Goal: Navigation & Orientation: Find specific page/section

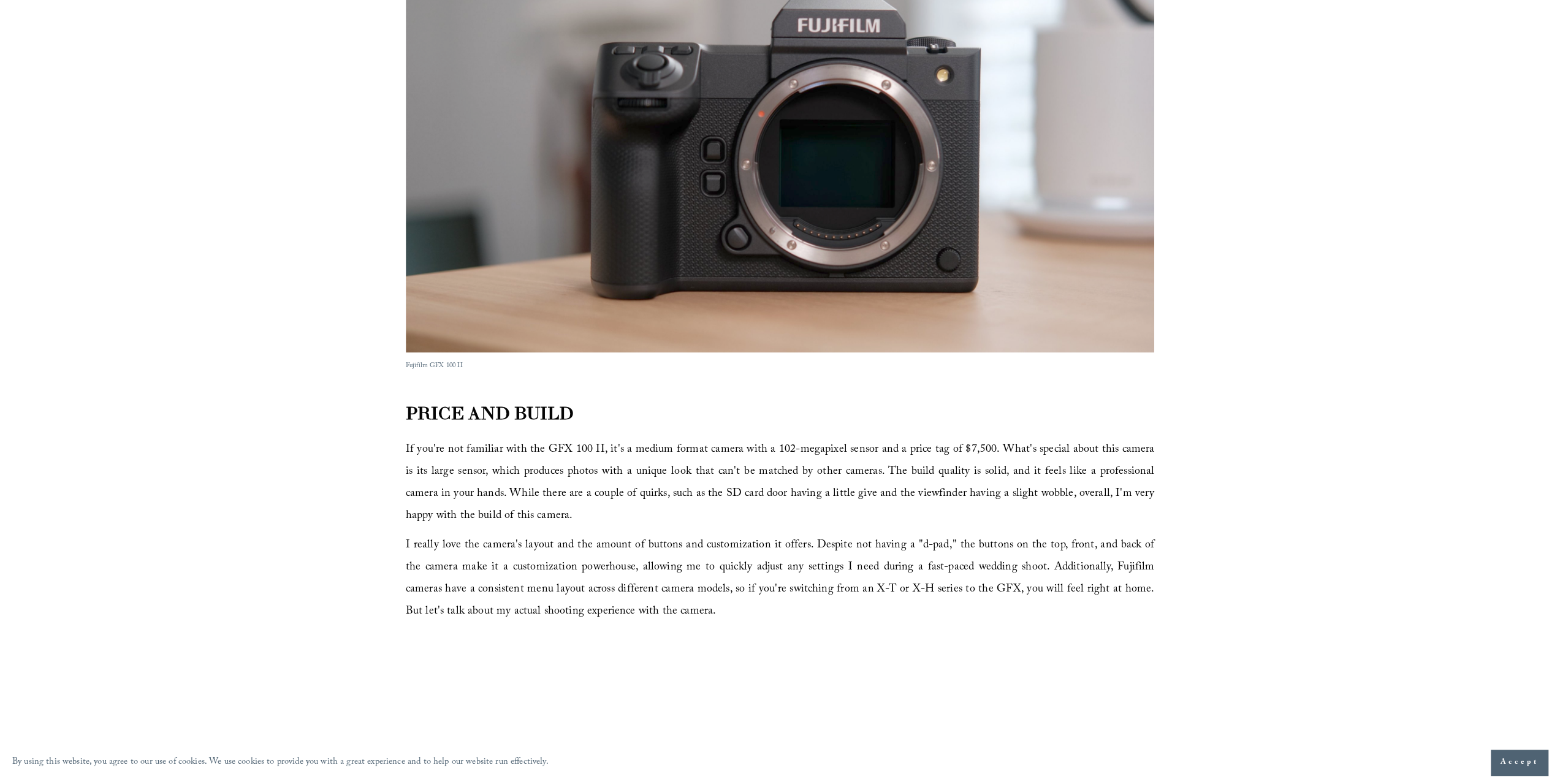
scroll to position [735, 0]
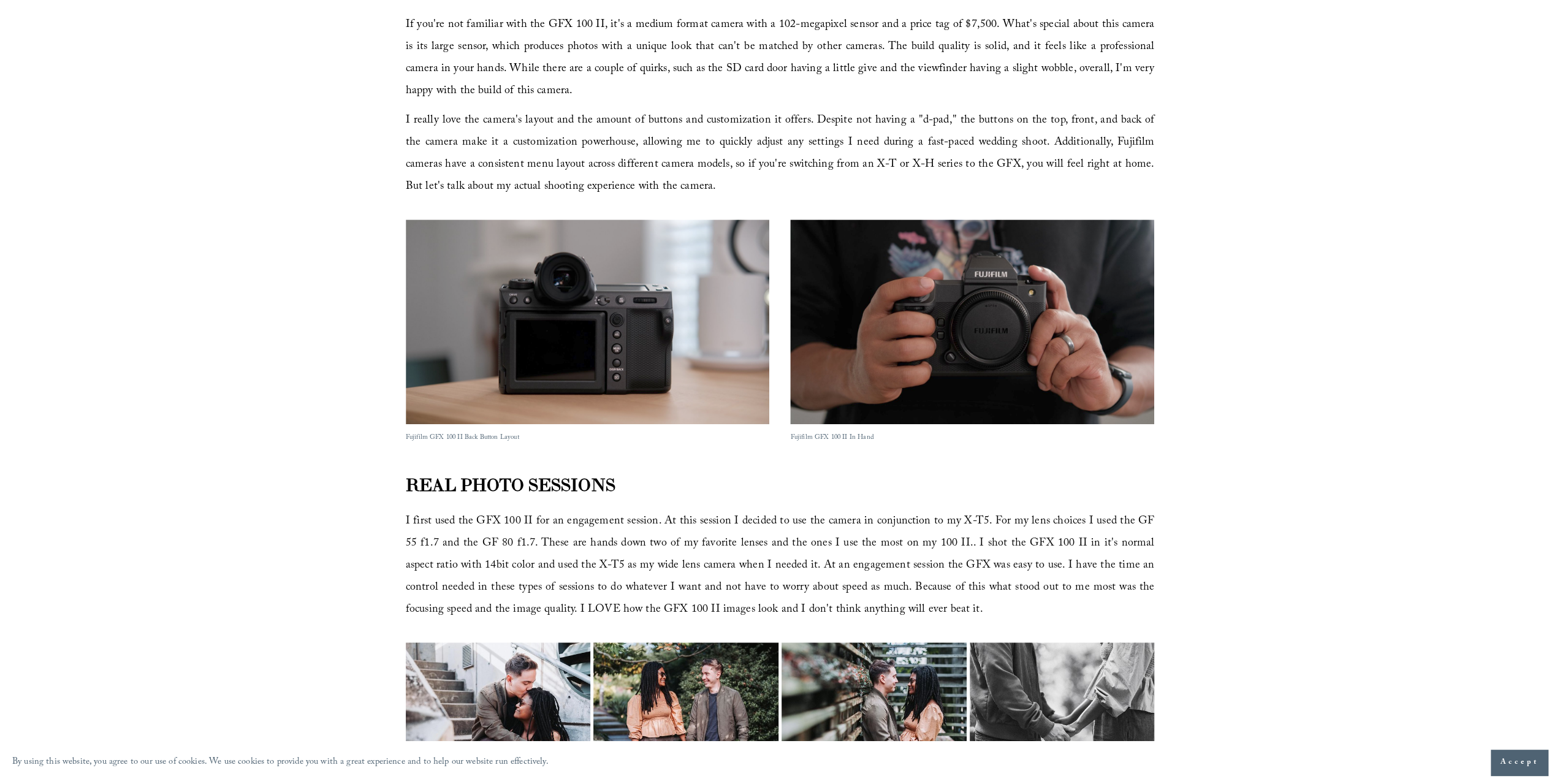
drag, startPoint x: 1454, startPoint y: 374, endPoint x: 1453, endPoint y: 395, distance: 21.0
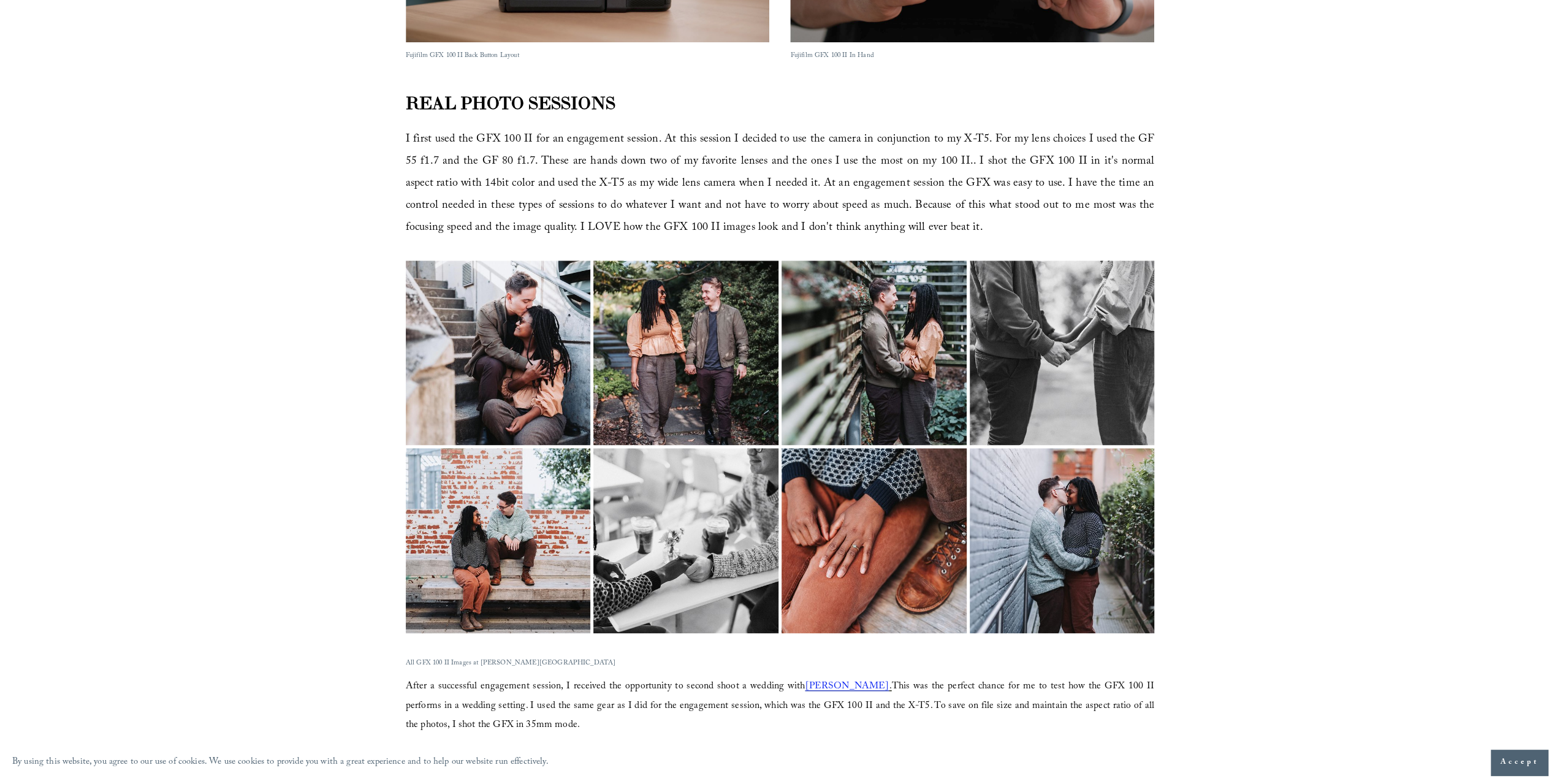
scroll to position [1542, 0]
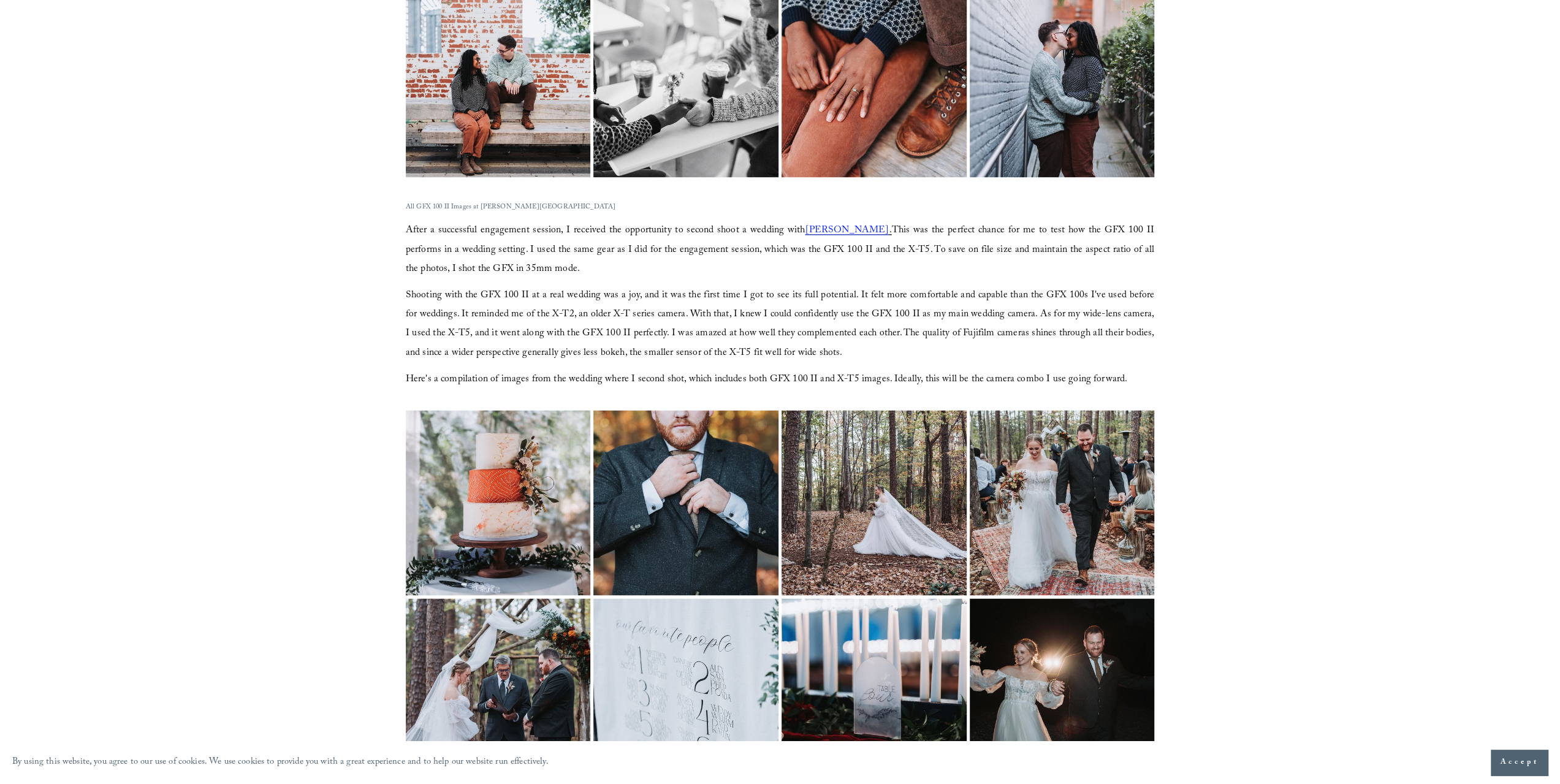
drag, startPoint x: 1437, startPoint y: 383, endPoint x: 1428, endPoint y: 439, distance: 56.7
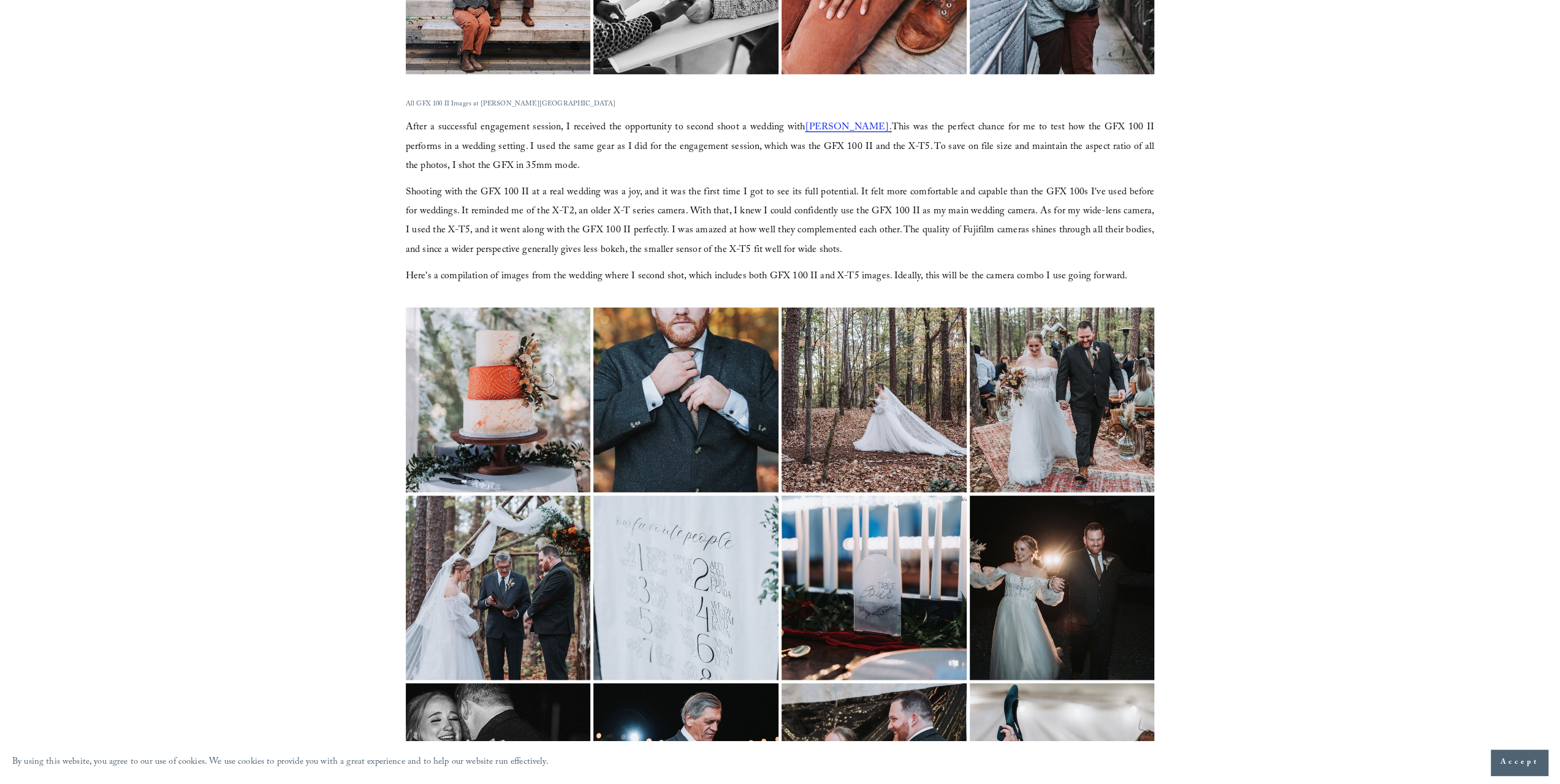
scroll to position [1835, 0]
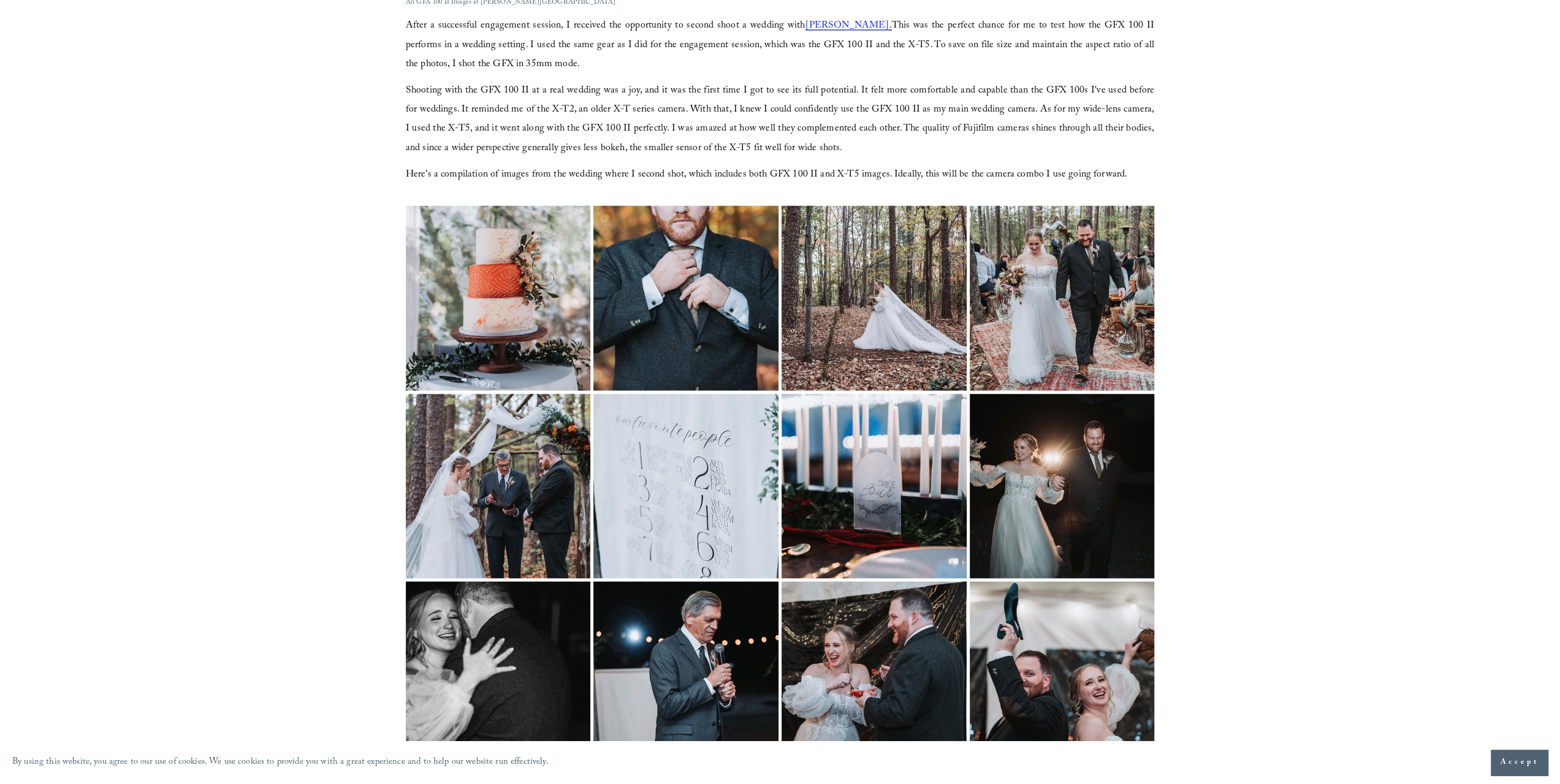
drag, startPoint x: 1438, startPoint y: 325, endPoint x: 1450, endPoint y: 427, distance: 102.7
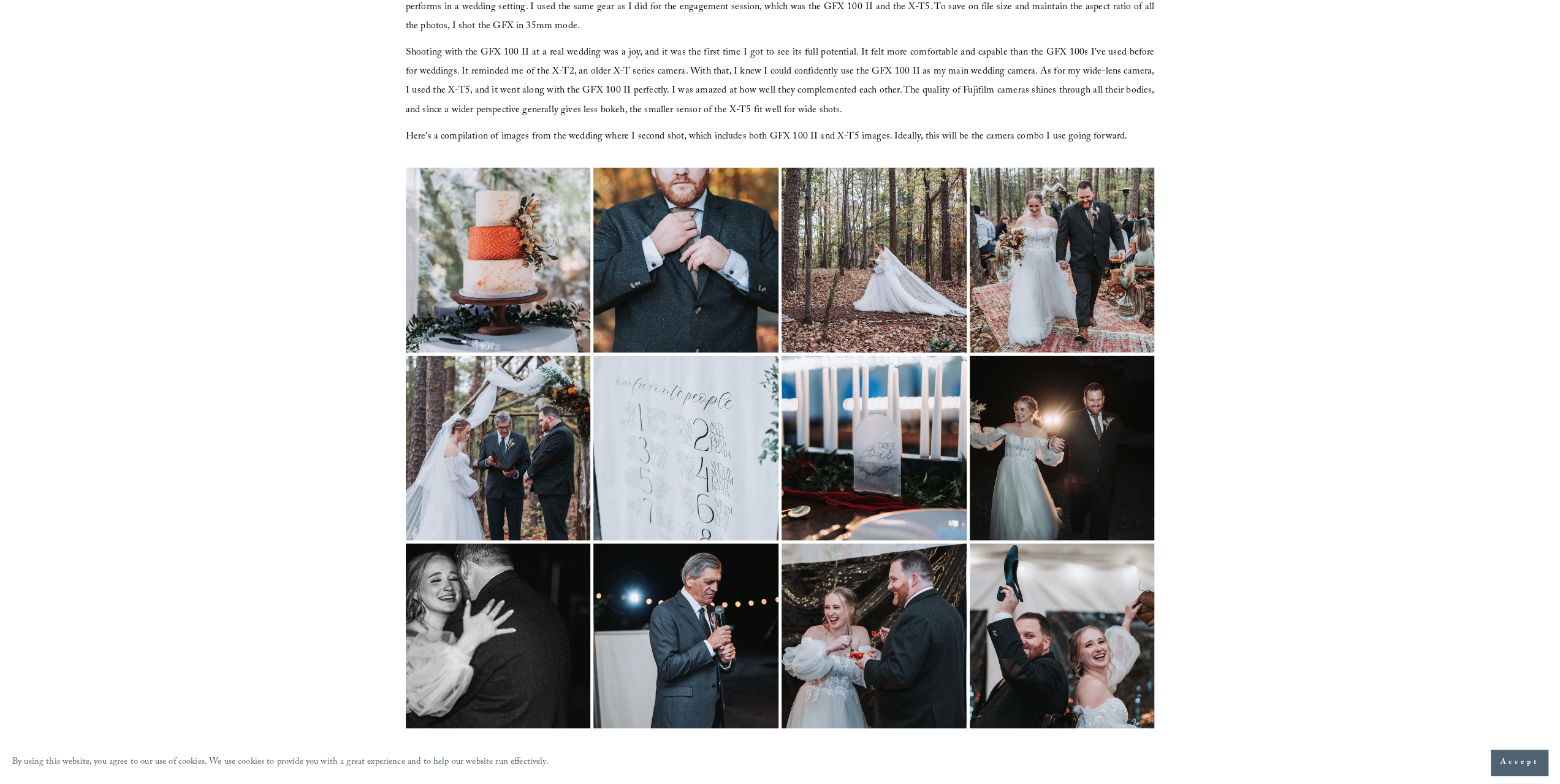
drag, startPoint x: 1268, startPoint y: 179, endPoint x: 1273, endPoint y: 220, distance: 41.3
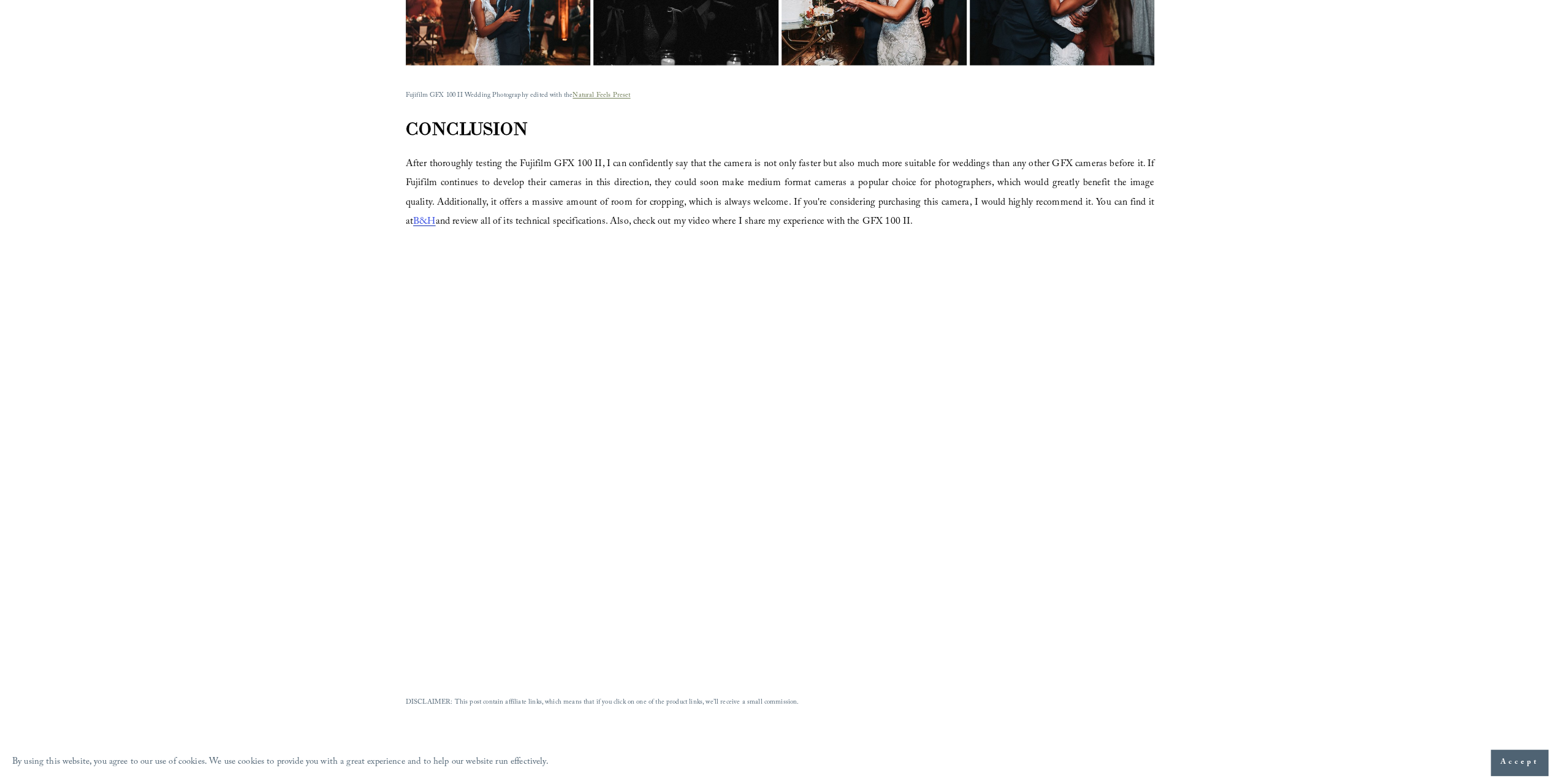
scroll to position [3523, 0]
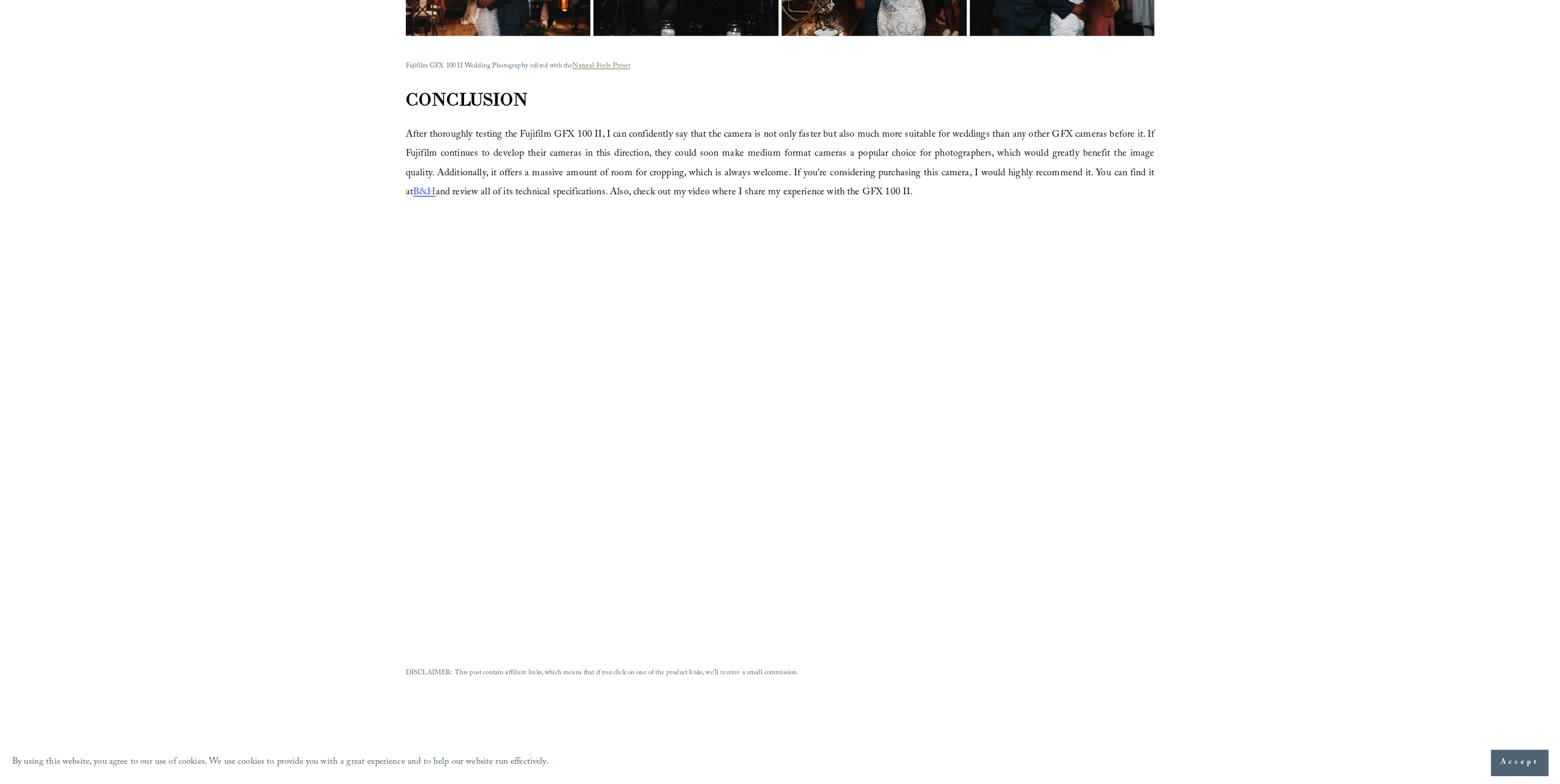
drag, startPoint x: 1304, startPoint y: 229, endPoint x: 1301, endPoint y: 271, distance: 42.1
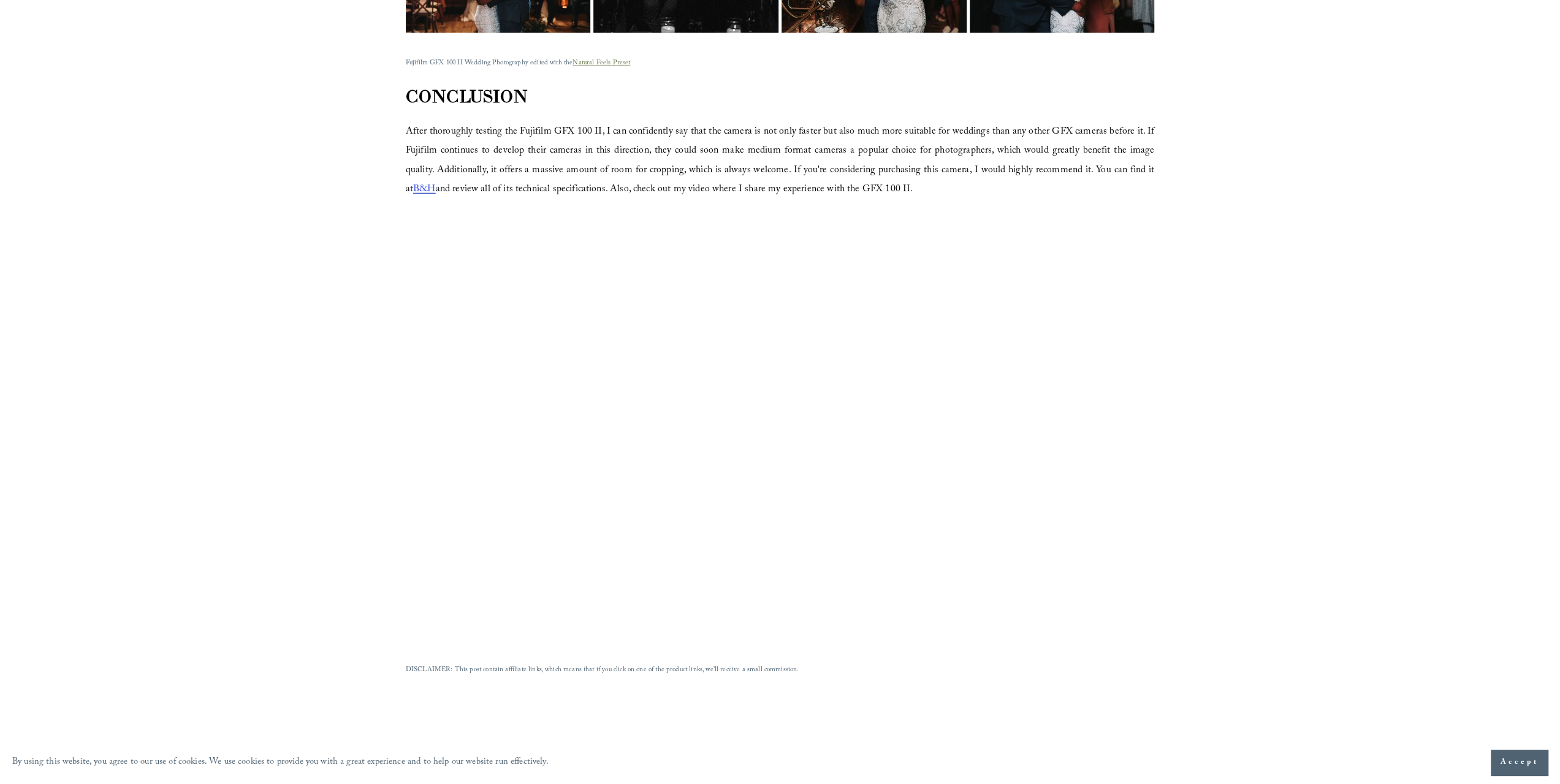
scroll to position [3891, 0]
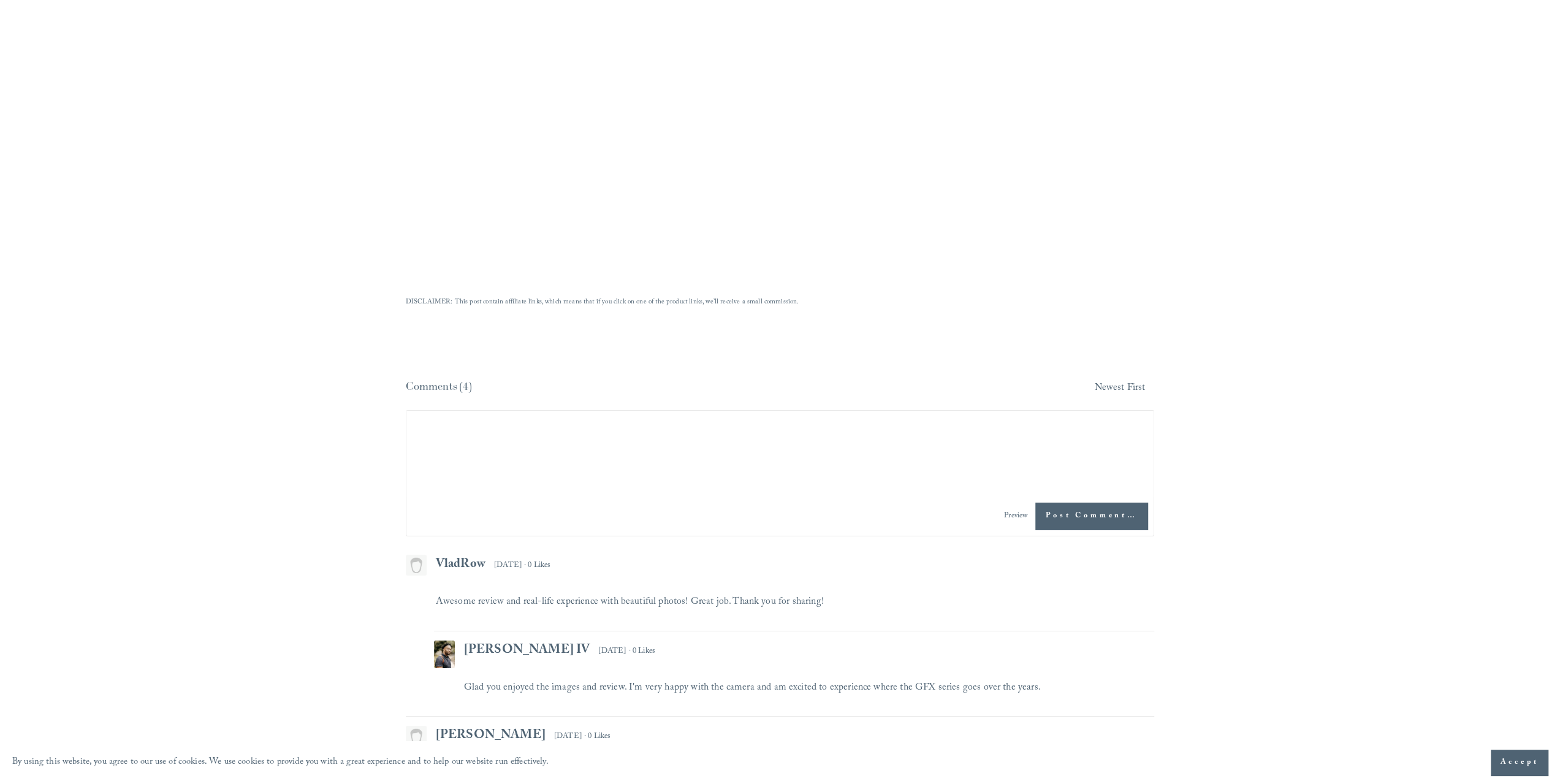
drag, startPoint x: 1319, startPoint y: 198, endPoint x: 1306, endPoint y: 190, distance: 15.3
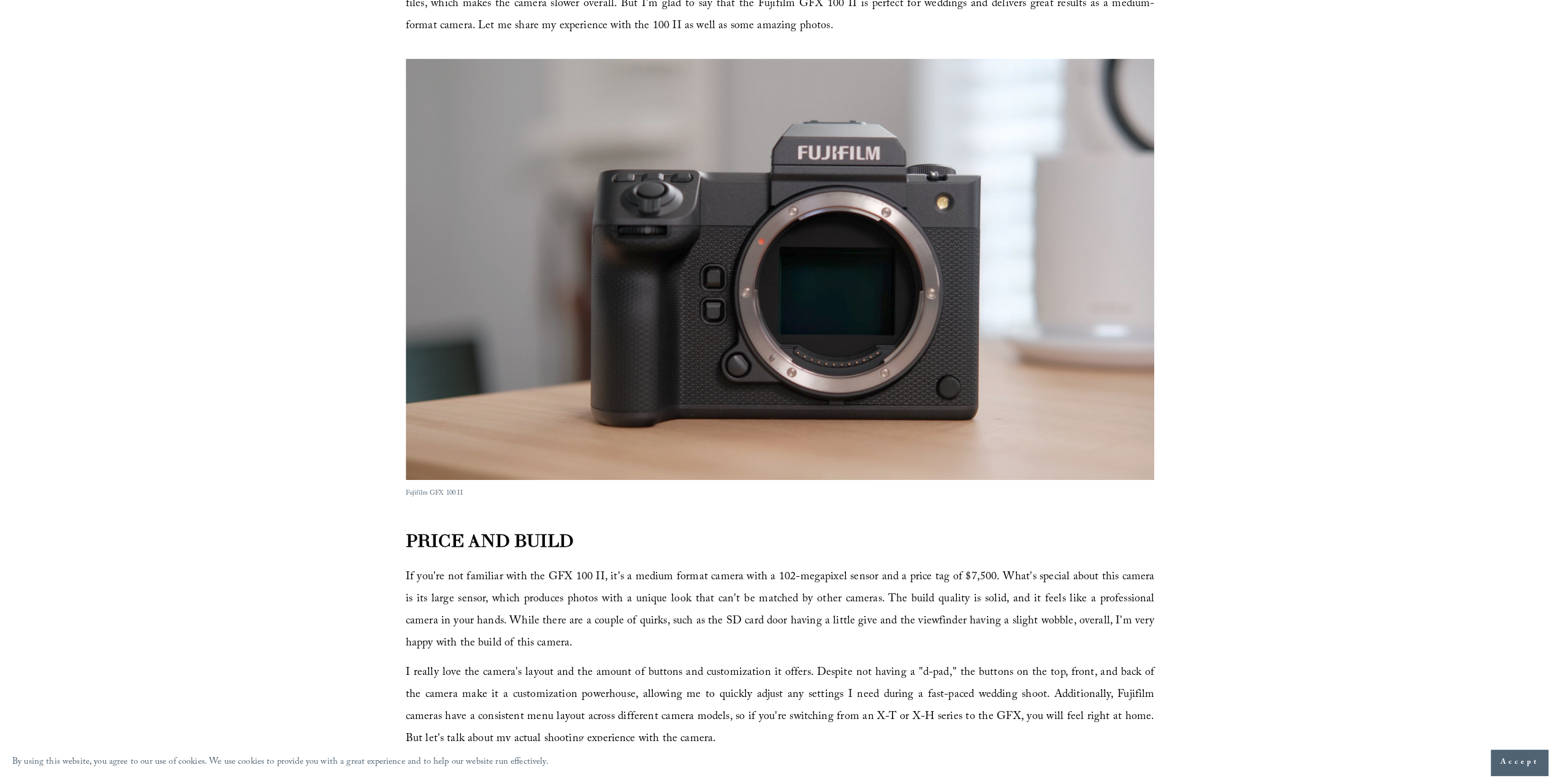
scroll to position [0, 0]
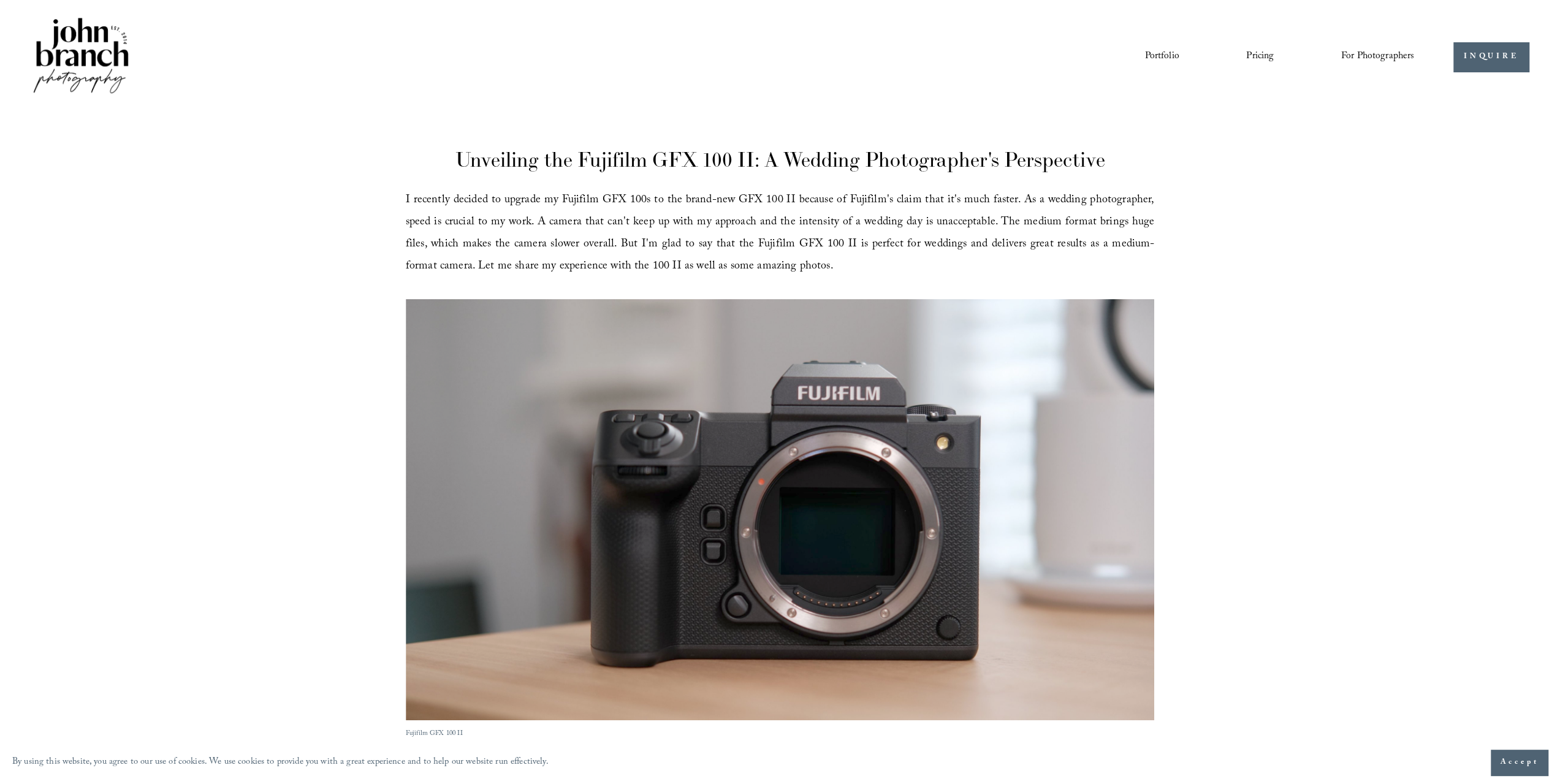
click at [70, 57] on img at bounding box center [80, 57] width 99 height 82
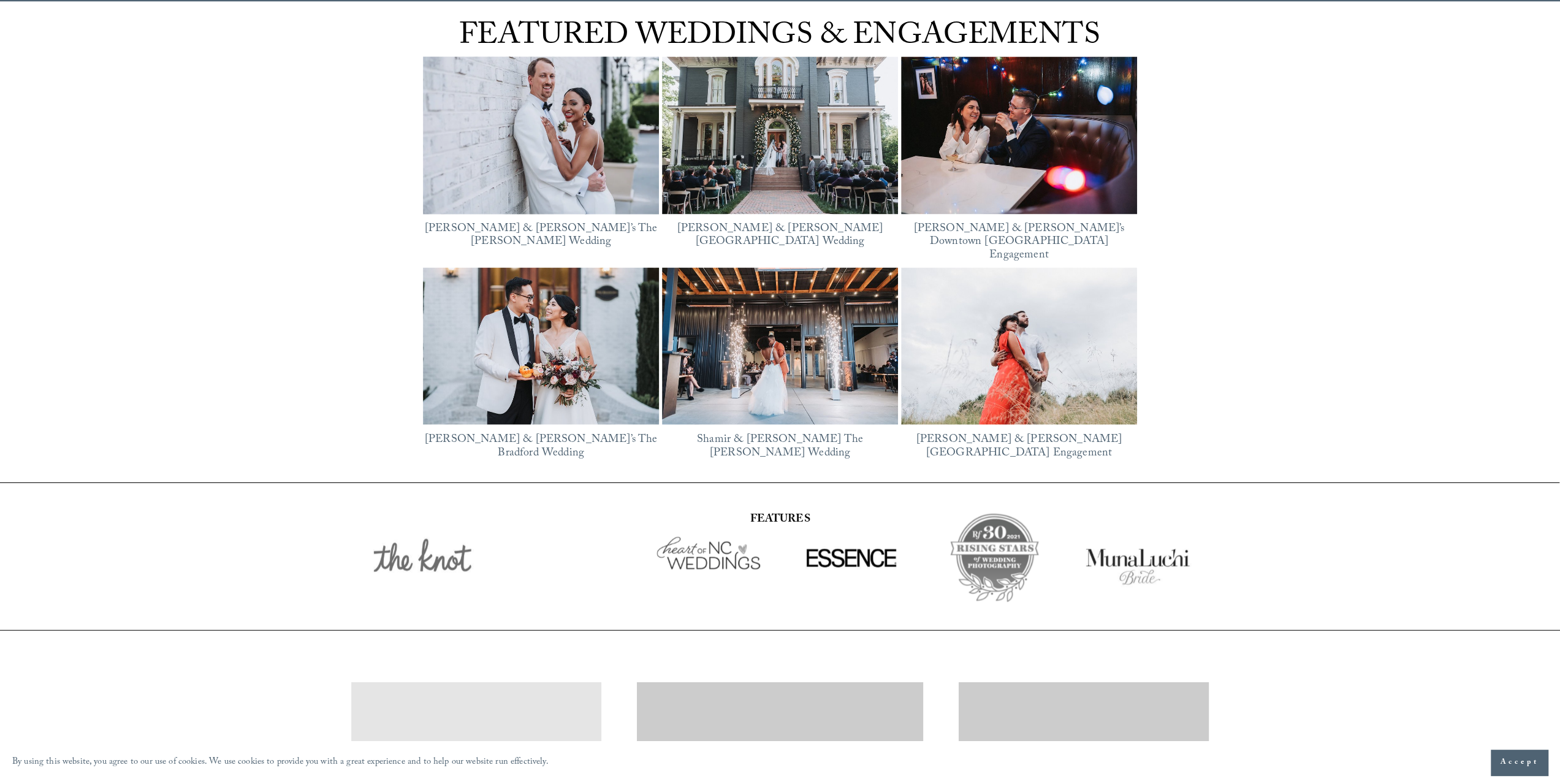
scroll to position [2264, 0]
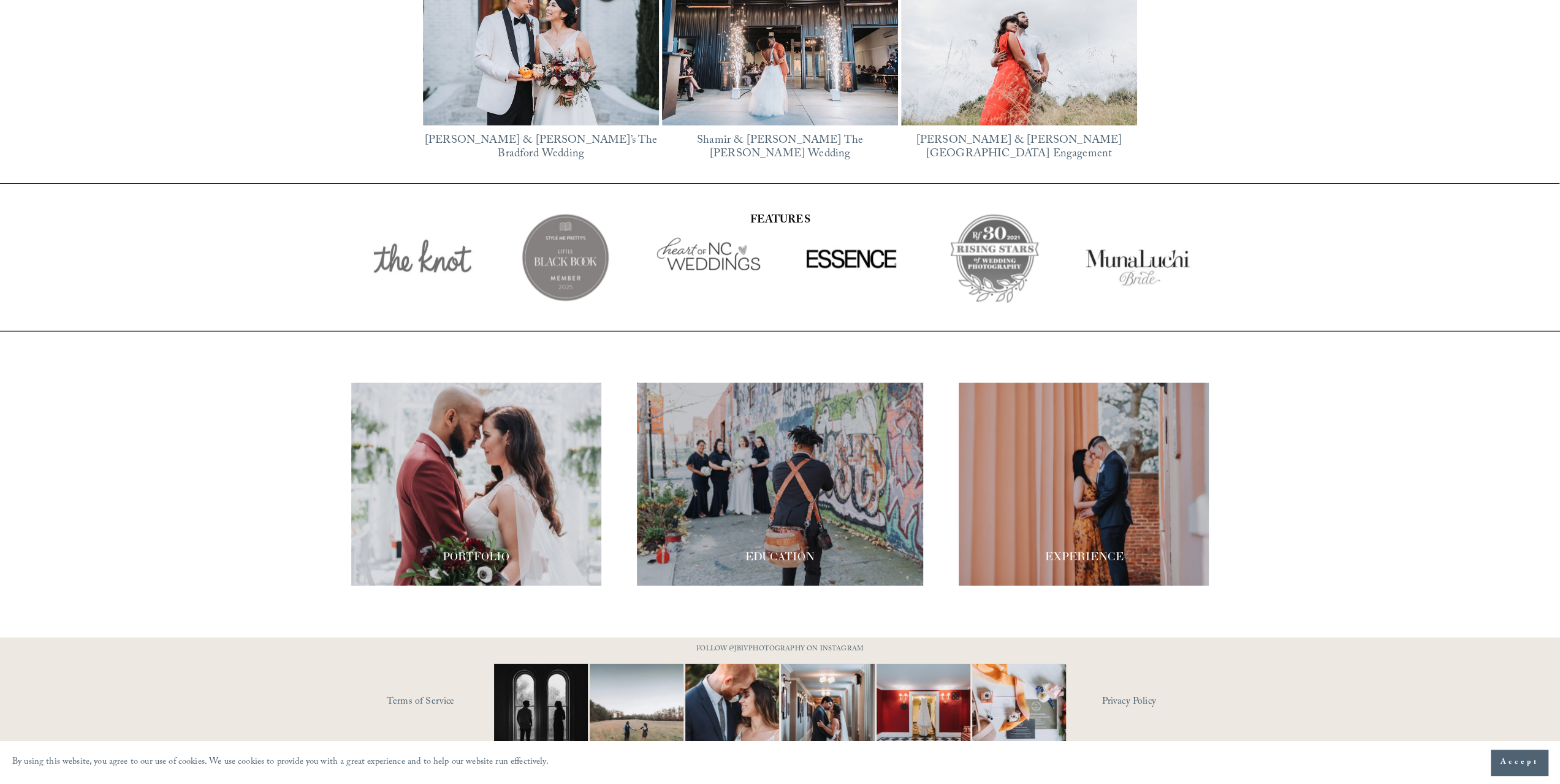
click at [520, 466] on div at bounding box center [476, 484] width 250 height 203
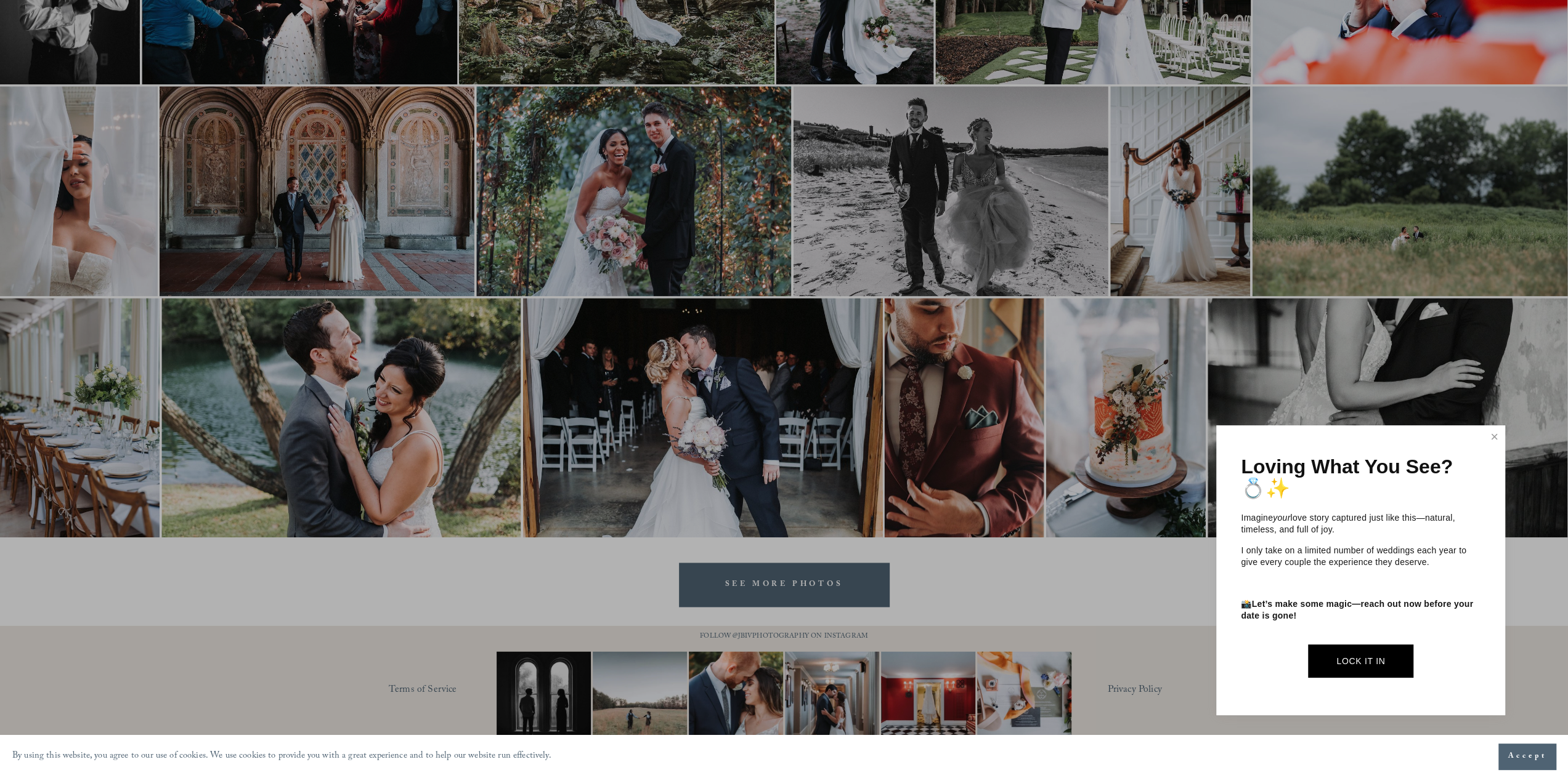
scroll to position [1593, 0]
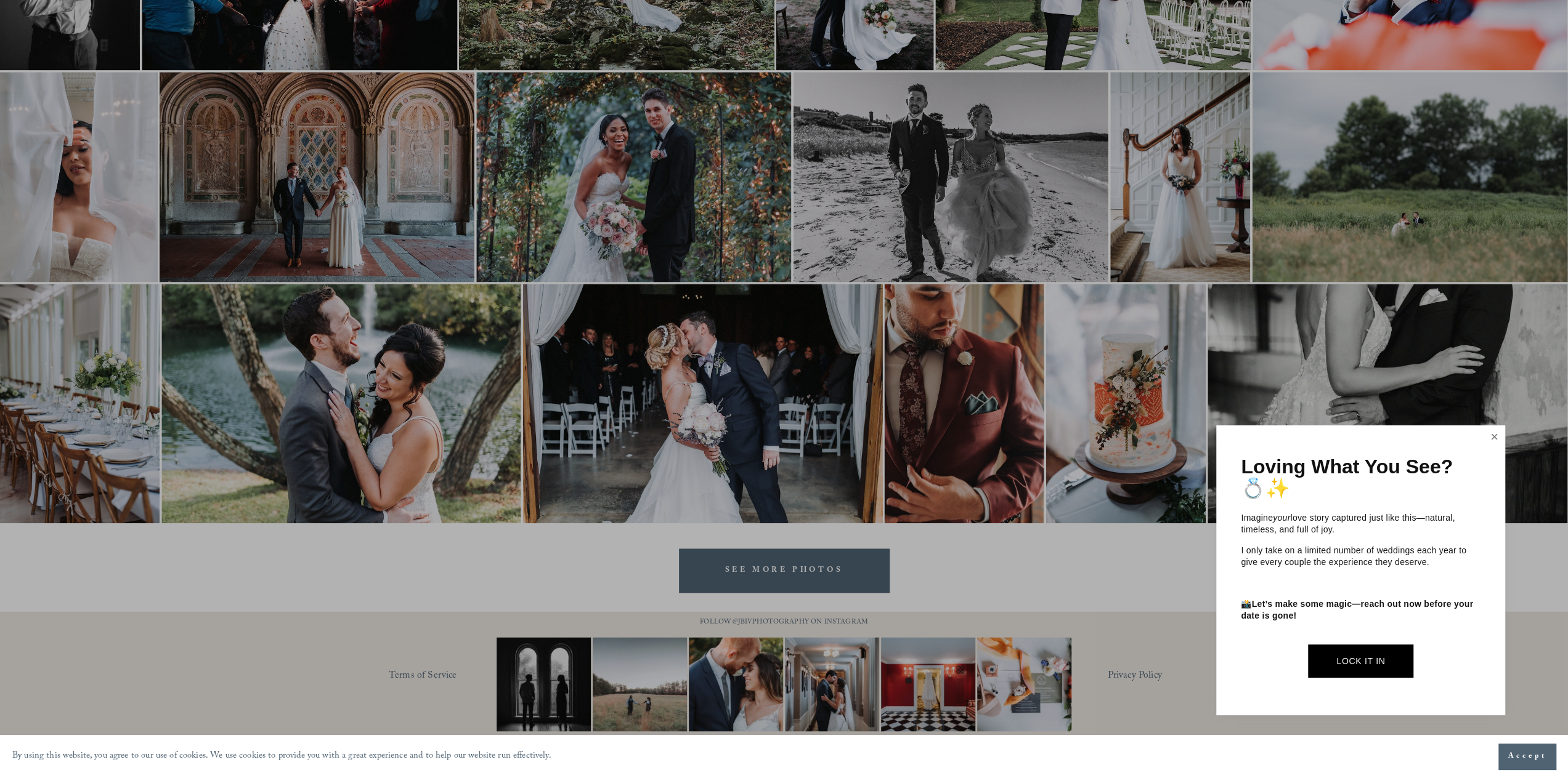
click at [1491, 434] on link "Close" at bounding box center [1494, 437] width 18 height 20
